Goal: Task Accomplishment & Management: Use online tool/utility

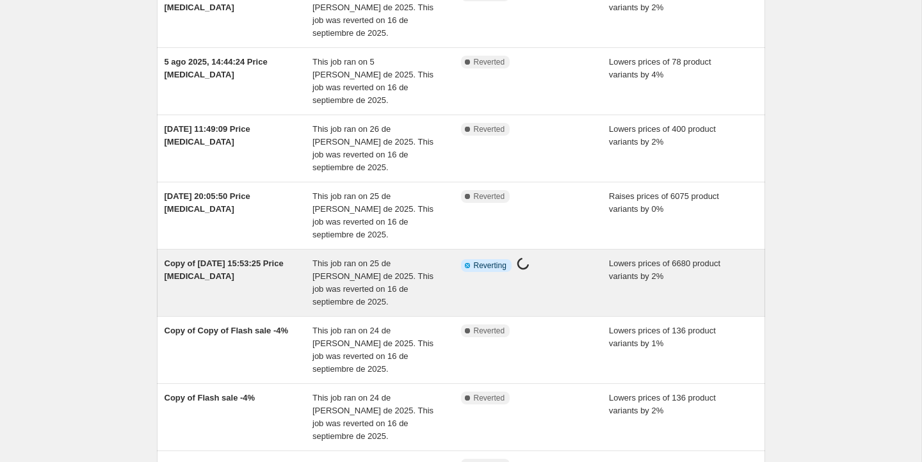
scroll to position [321, 0]
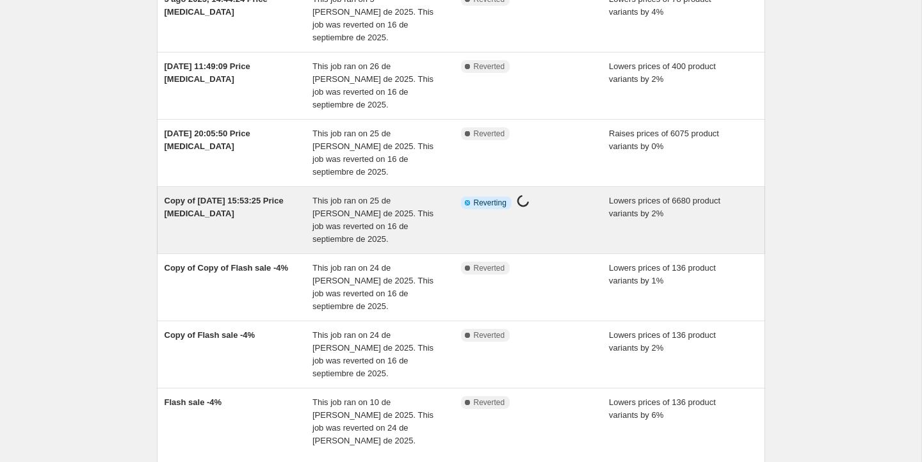
click at [552, 195] on div "Info Partially complete Reverting Price [MEDICAL_DATA] in progress..." at bounding box center [535, 220] width 149 height 51
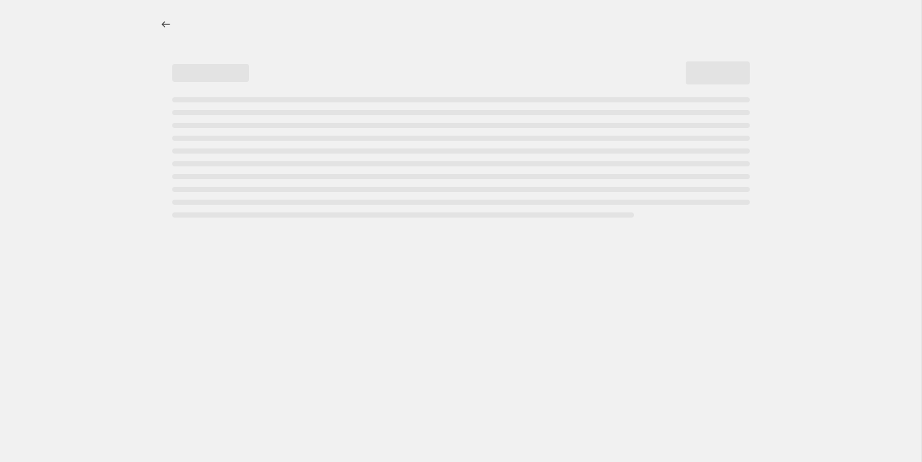
select select "percentage"
select select "remove"
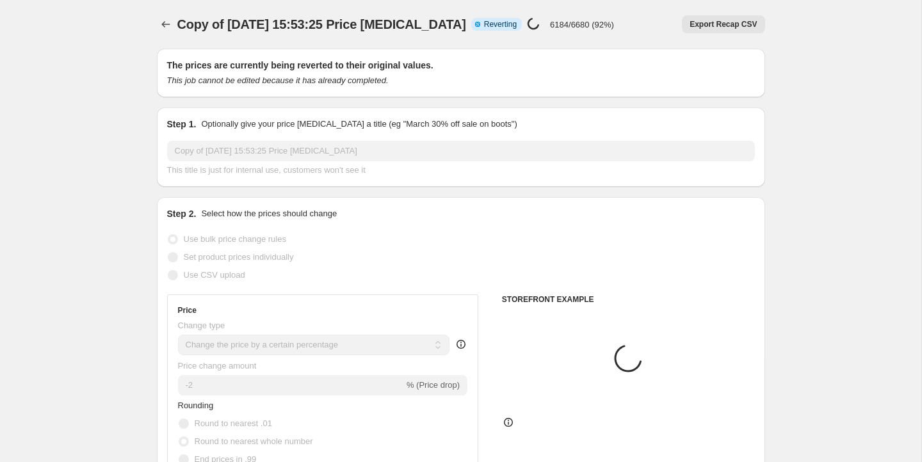
select select "collection"
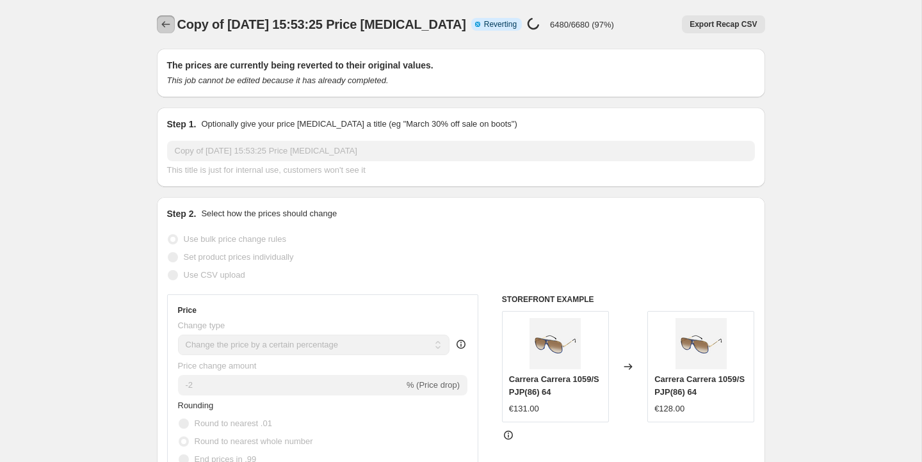
click at [161, 24] on icon "Price change jobs" at bounding box center [165, 24] width 13 height 13
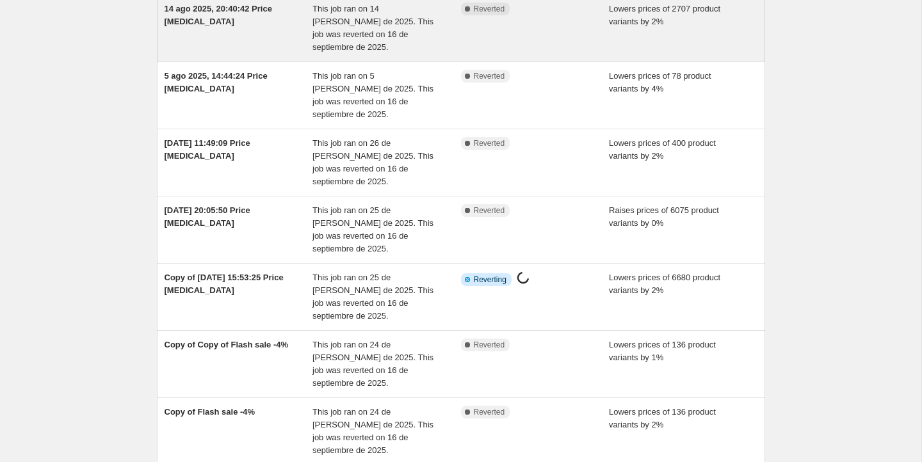
scroll to position [321, 0]
